Goal: Find specific page/section: Find specific page/section

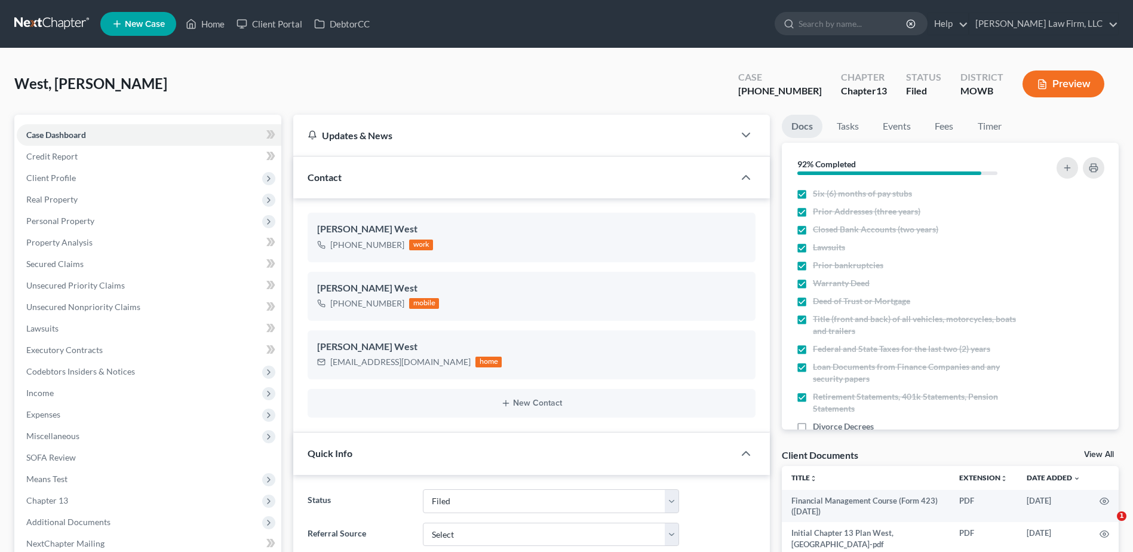
select select "3"
select select "0"
click at [908, 22] on input "search" at bounding box center [853, 24] width 109 height 22
type input "Baylor"
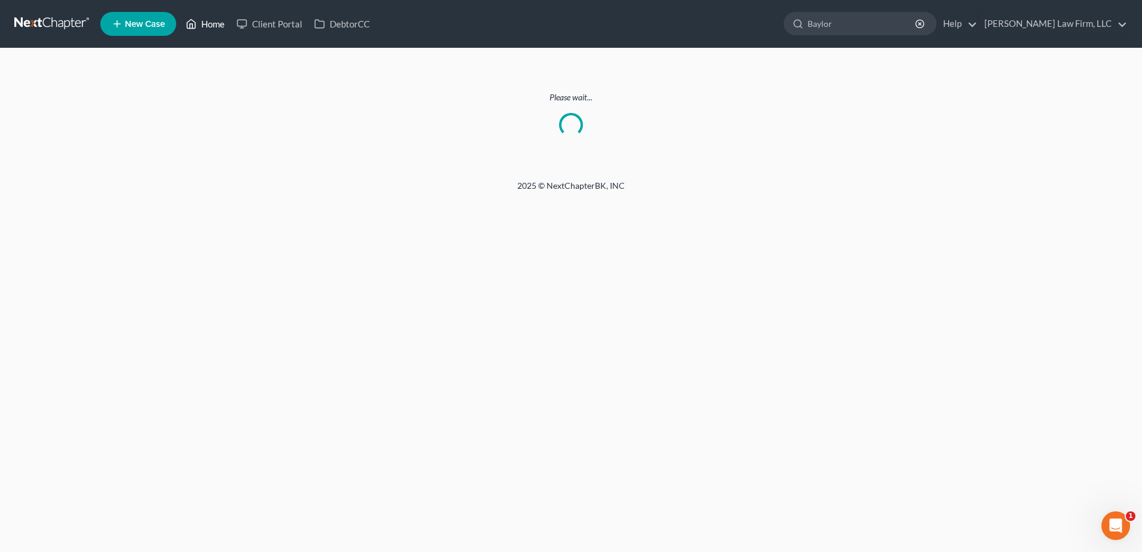
click at [212, 25] on link "Home" at bounding box center [205, 24] width 51 height 22
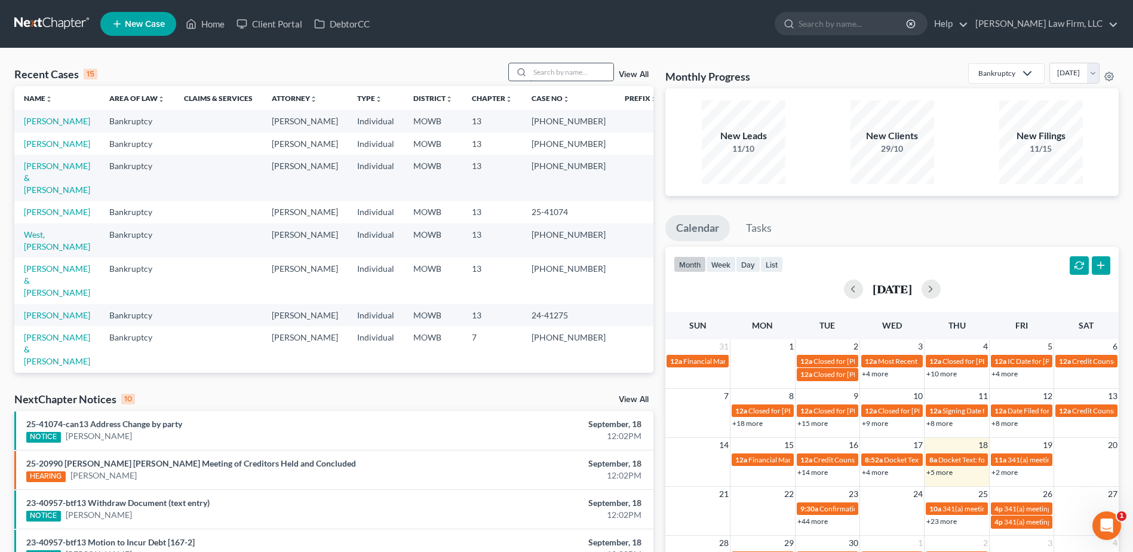
click at [573, 73] on input "search" at bounding box center [572, 71] width 84 height 17
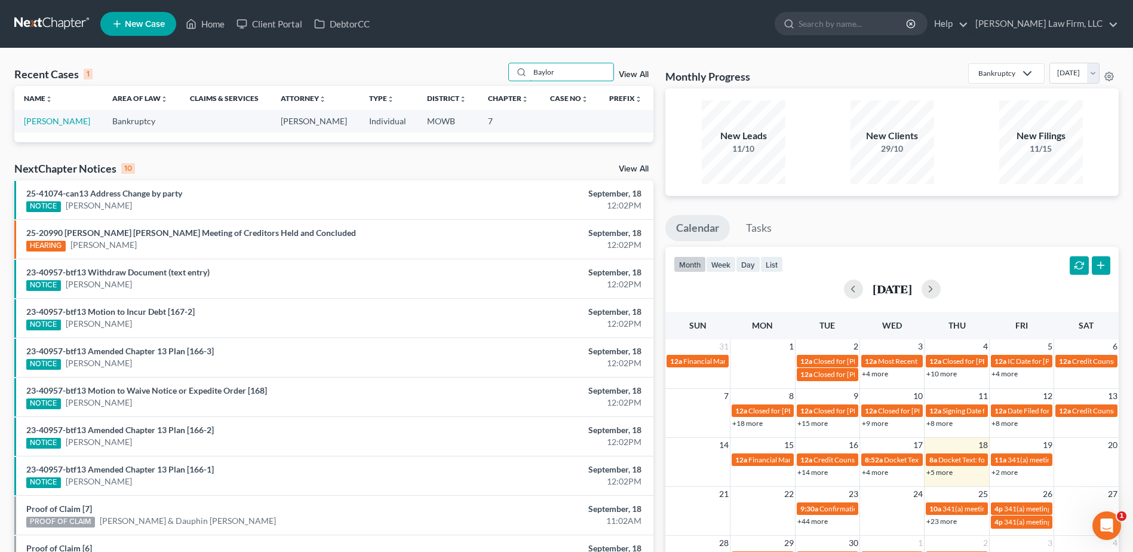
type input "Baylor"
click at [626, 71] on link "View All" at bounding box center [634, 74] width 30 height 8
